Goal: Information Seeking & Learning: Learn about a topic

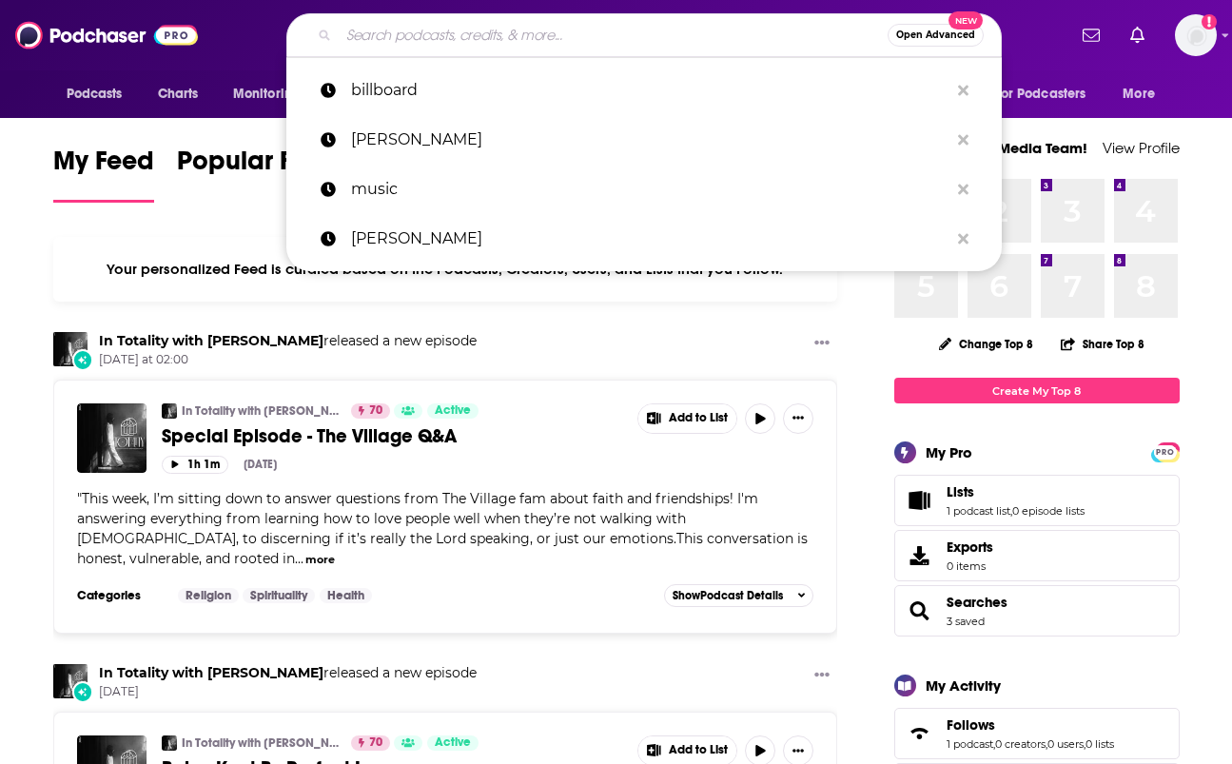
click at [506, 34] on input "Search podcasts, credits, & more..." at bounding box center [613, 35] width 549 height 30
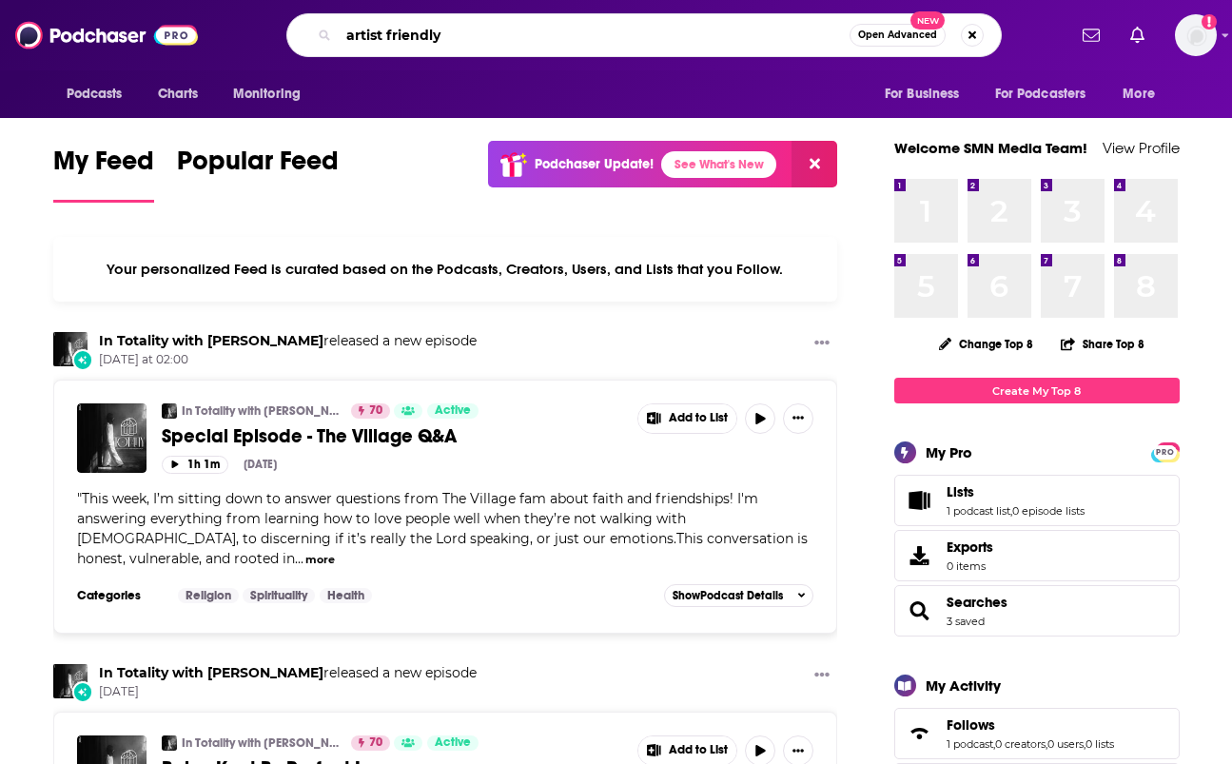
type input "artist friendly"
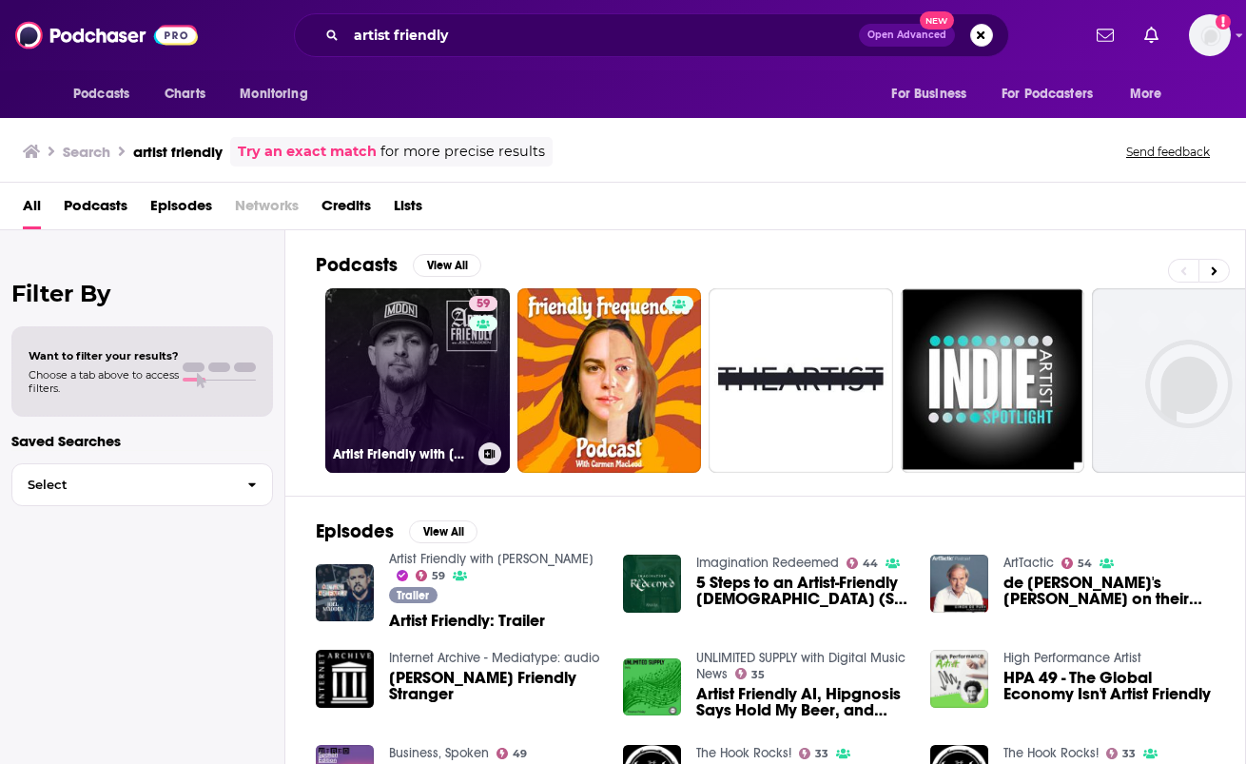
click at [399, 313] on link "59 Artist Friendly with [PERSON_NAME]" at bounding box center [417, 380] width 185 height 185
